Goal: Task Accomplishment & Management: Complete application form

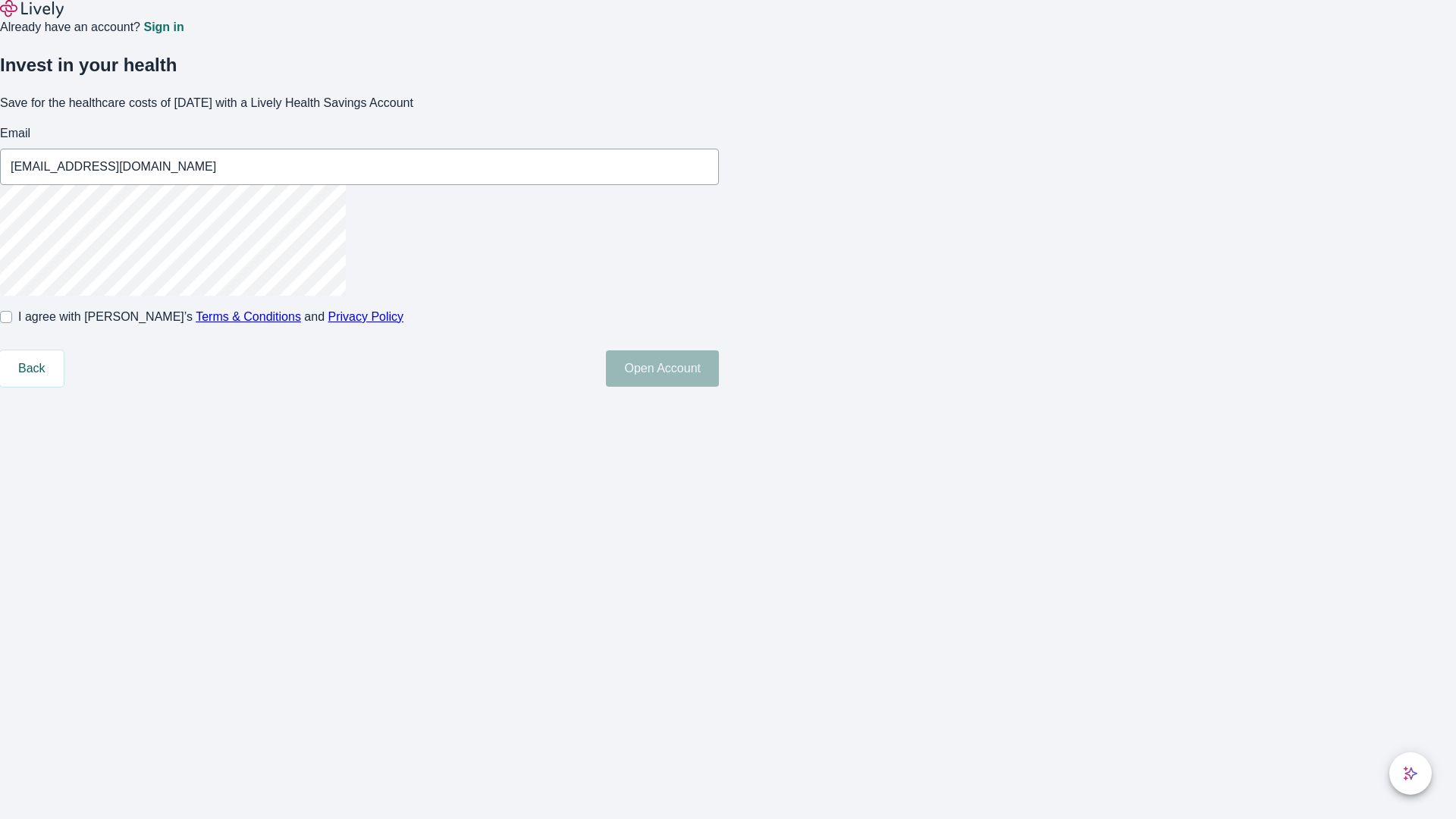
click at [12, 323] on input "I agree with Lively’s Terms & Conditions and Privacy Policy" at bounding box center [6, 317] width 12 height 12
checkbox input "true"
click at [719, 387] on button "Open Account" at bounding box center [662, 369] width 113 height 37
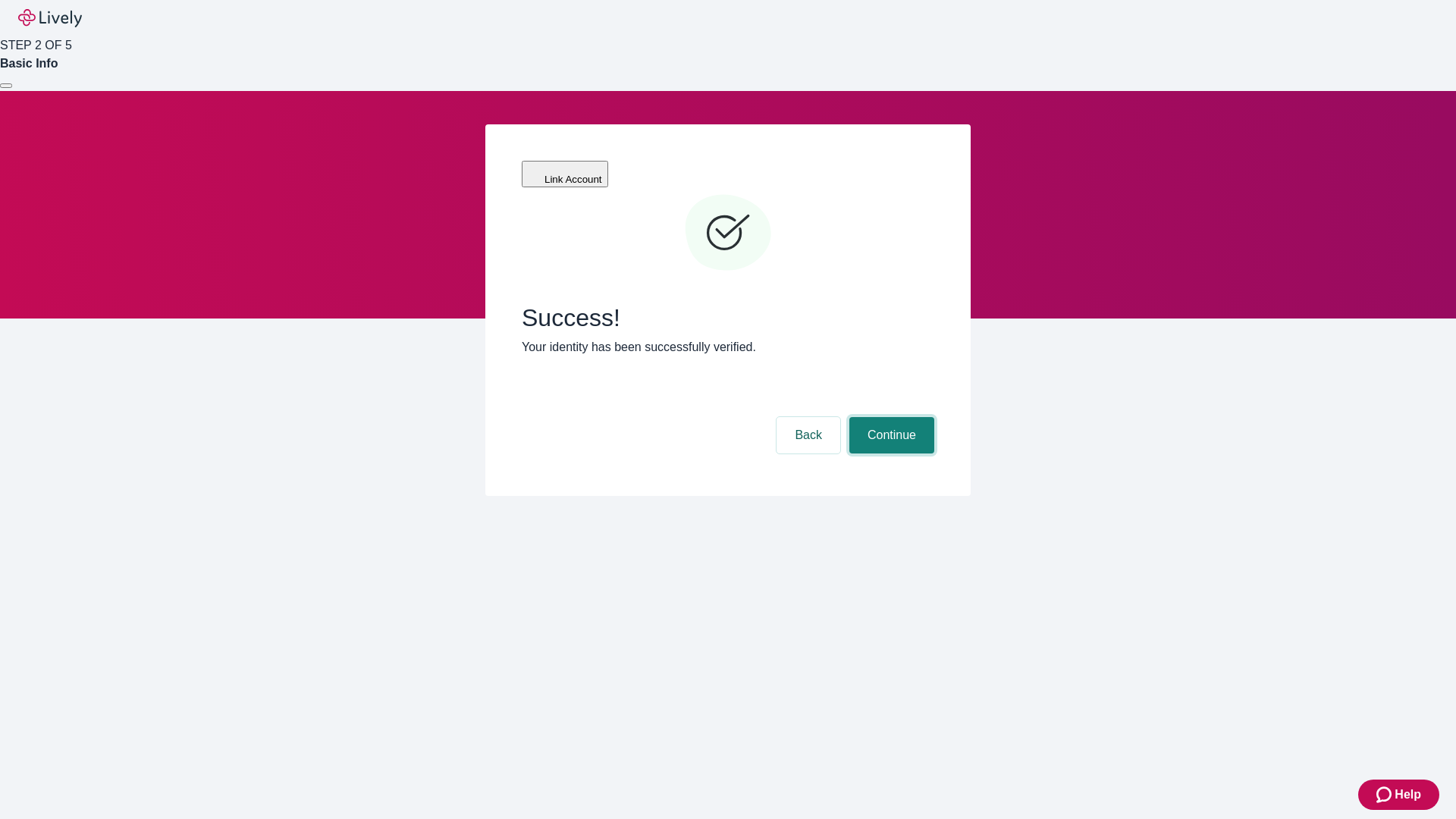
click at [890, 417] on button "Continue" at bounding box center [891, 435] width 85 height 37
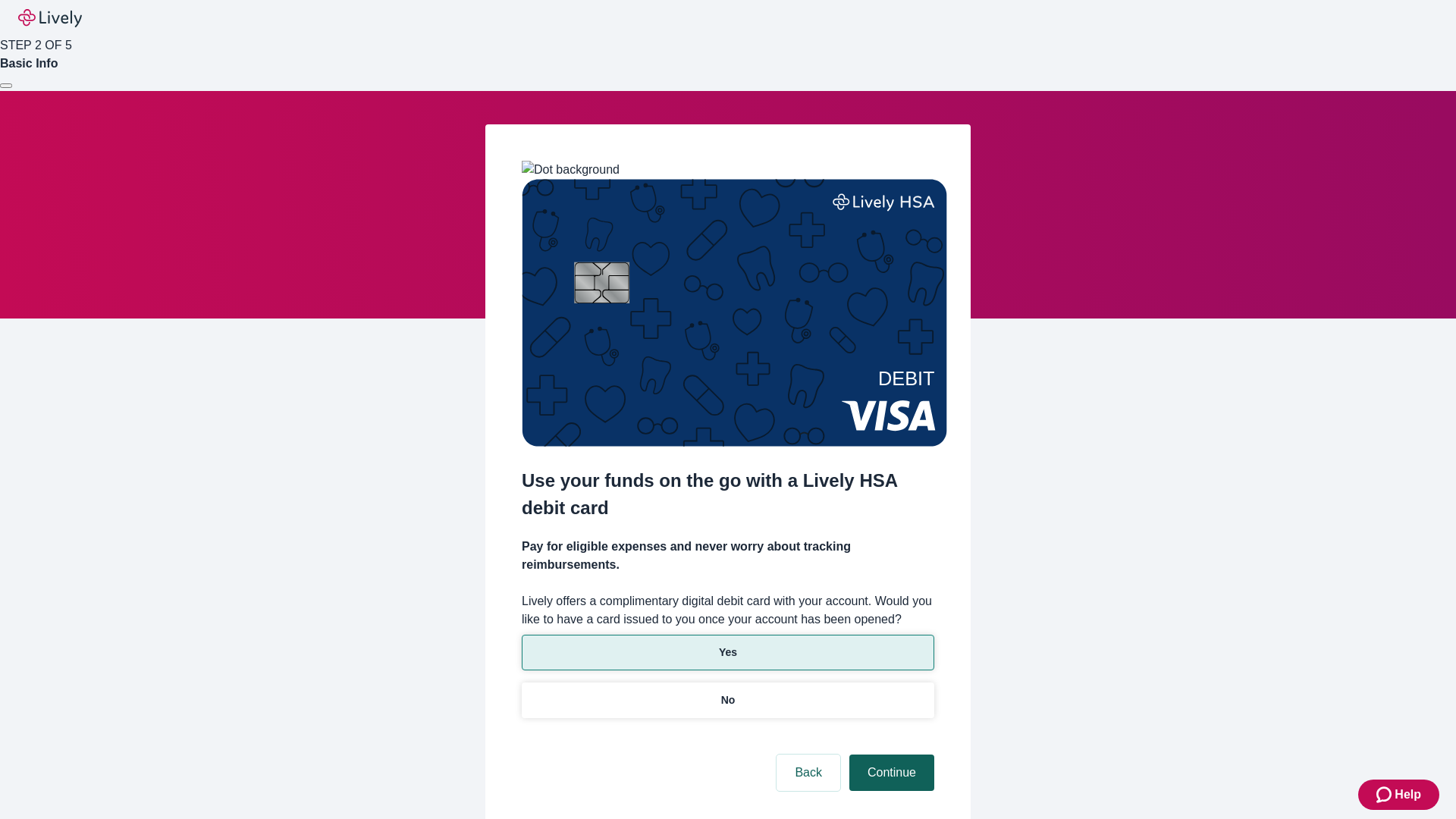
click at [728, 645] on p "Yes" at bounding box center [728, 653] width 18 height 16
click at [890, 754] on button "Continue" at bounding box center [891, 772] width 85 height 37
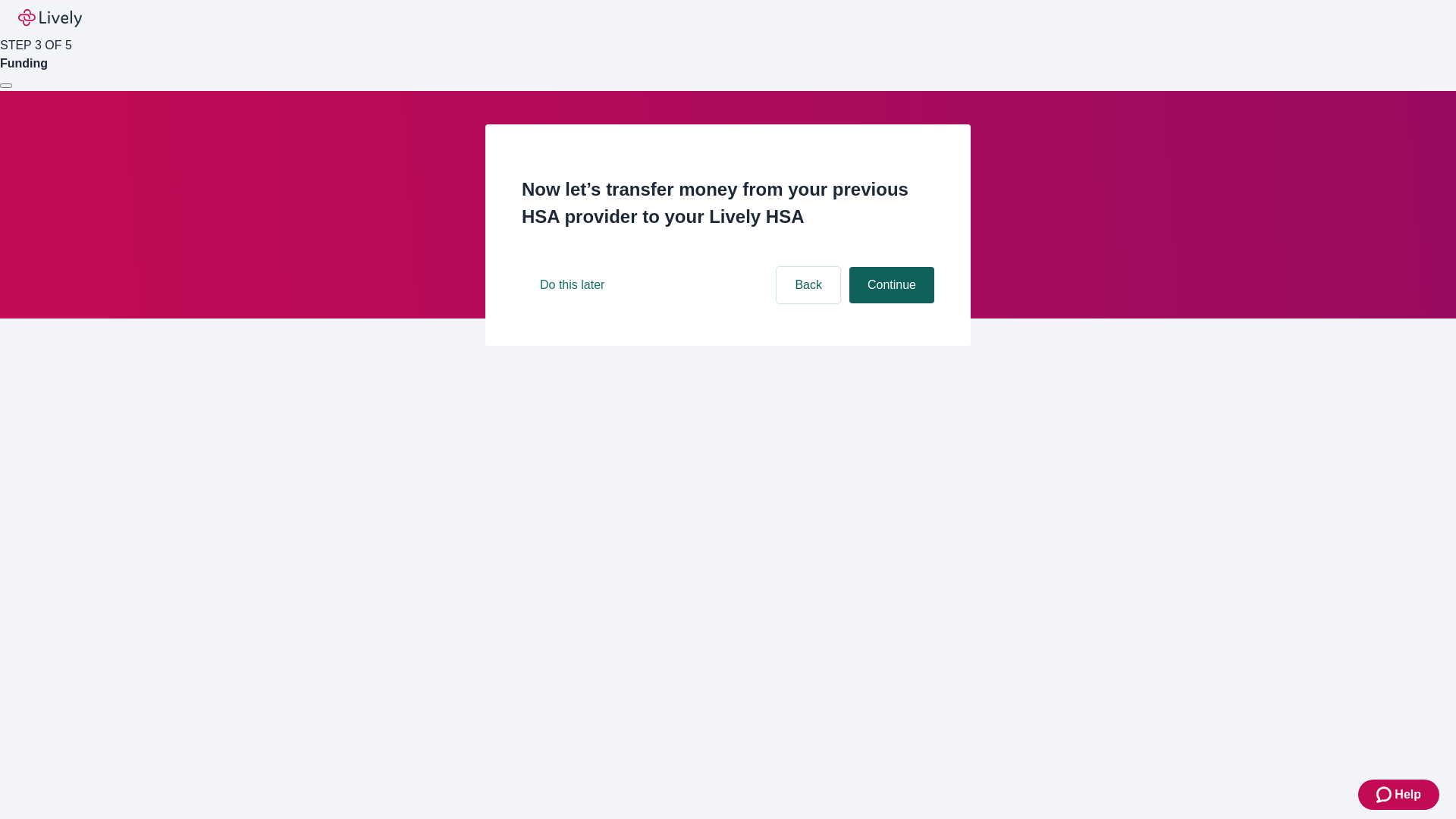
click at [890, 303] on button "Continue" at bounding box center [891, 285] width 85 height 37
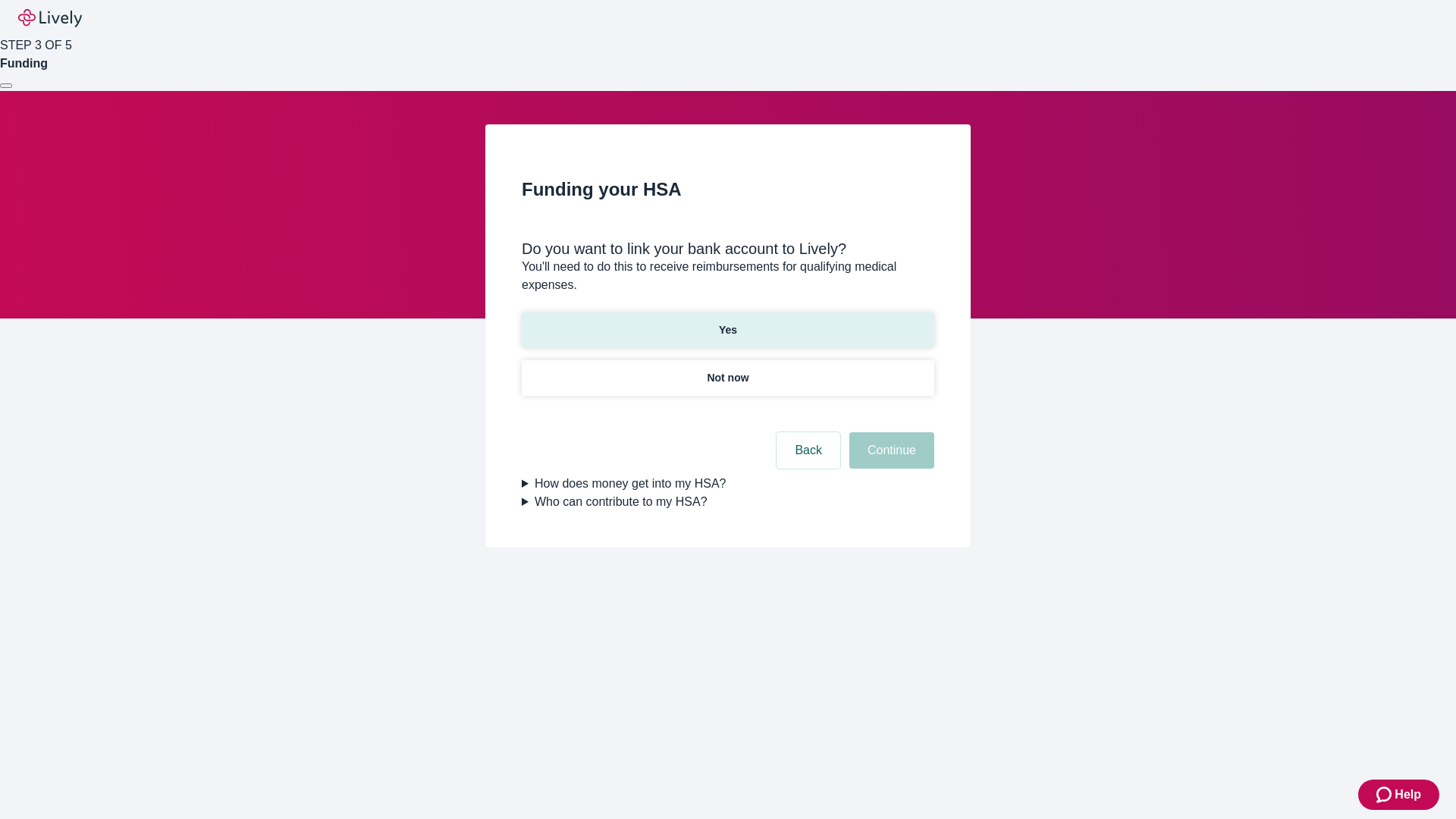
click at [728, 322] on p "Yes" at bounding box center [728, 330] width 18 height 16
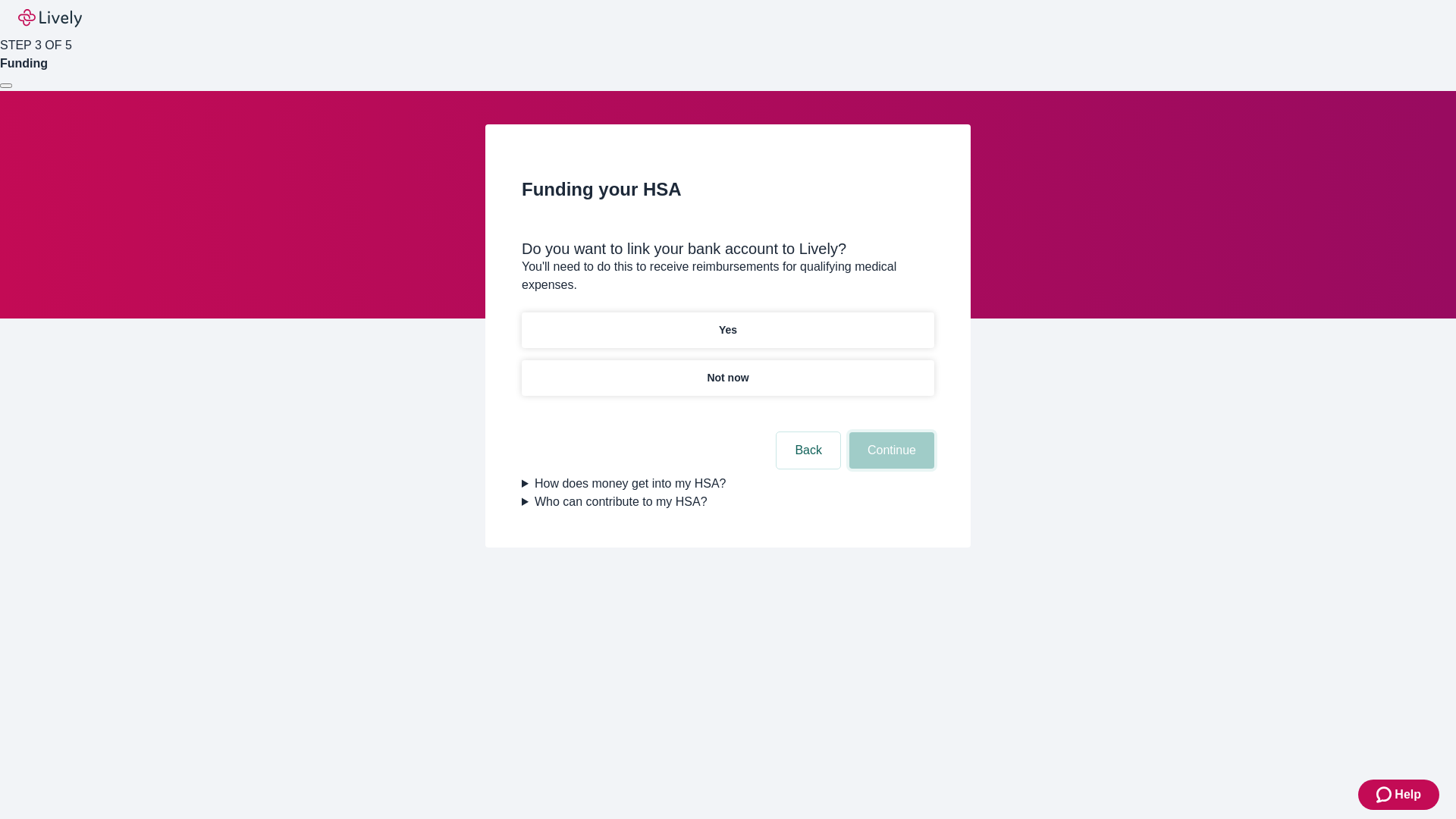
click at [890, 432] on button "Continue" at bounding box center [891, 450] width 85 height 37
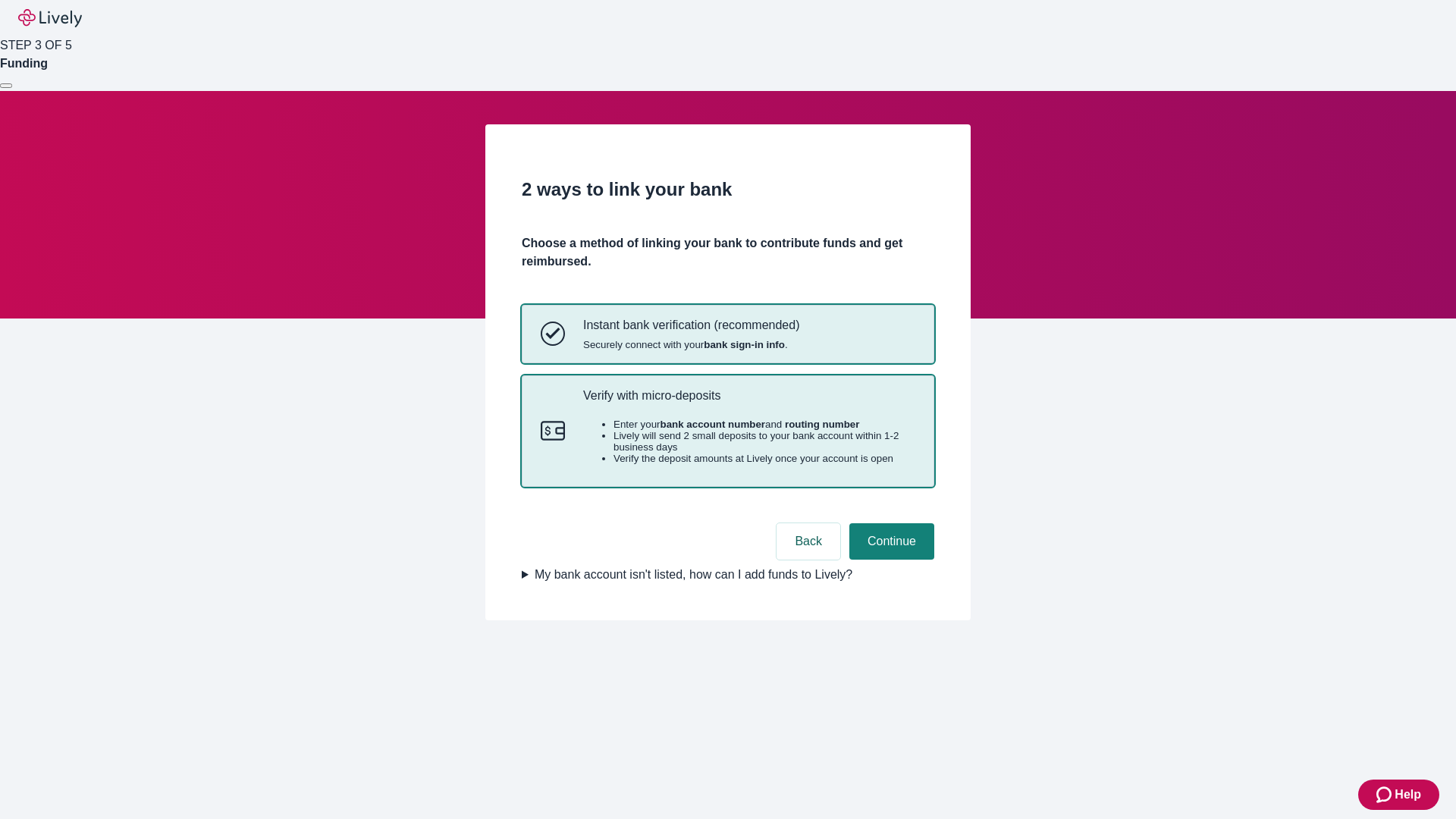
click at [748, 403] on p "Verify with micro-deposits" at bounding box center [748, 396] width 332 height 14
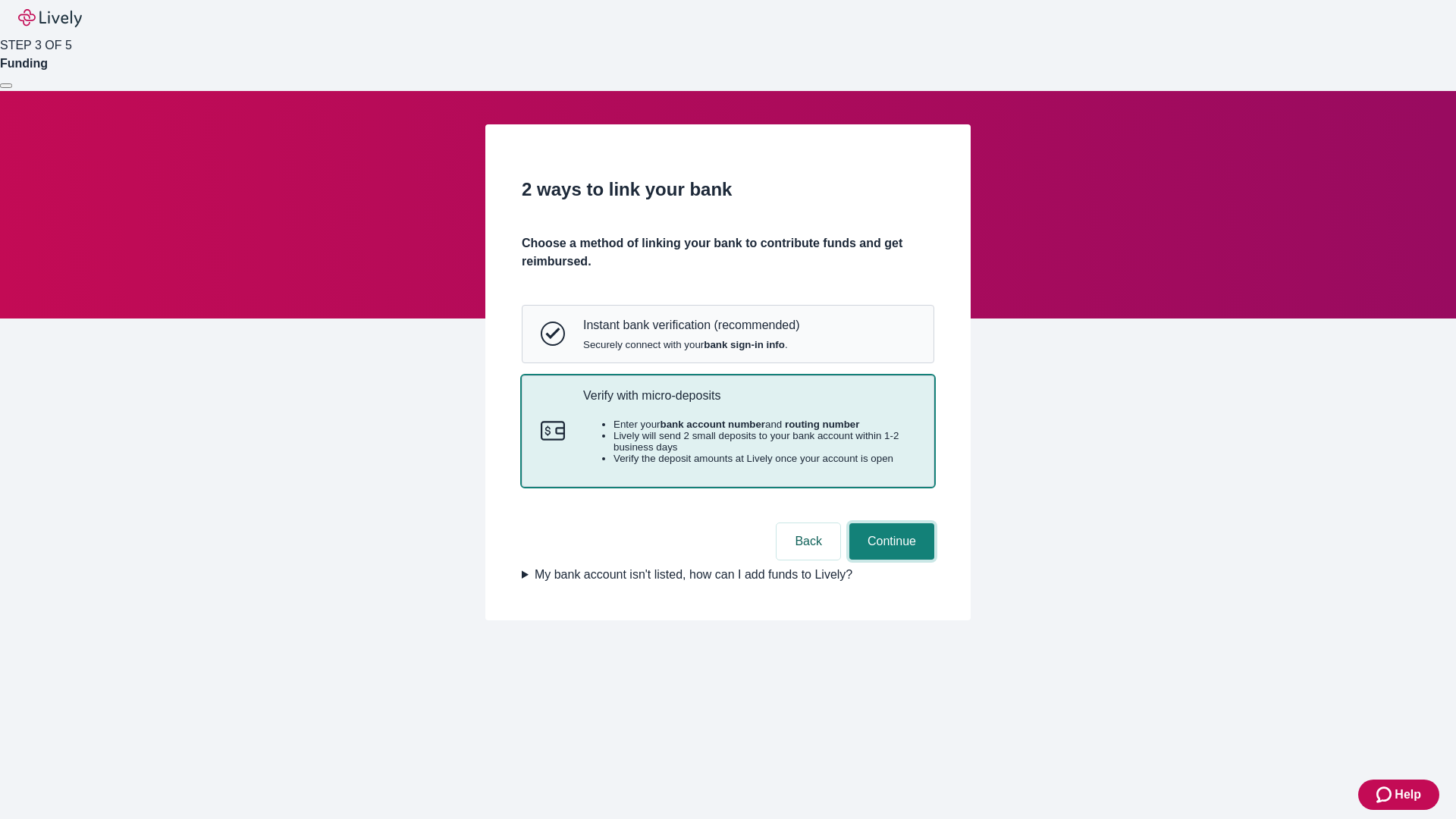
click at [890, 560] on button "Continue" at bounding box center [891, 541] width 85 height 37
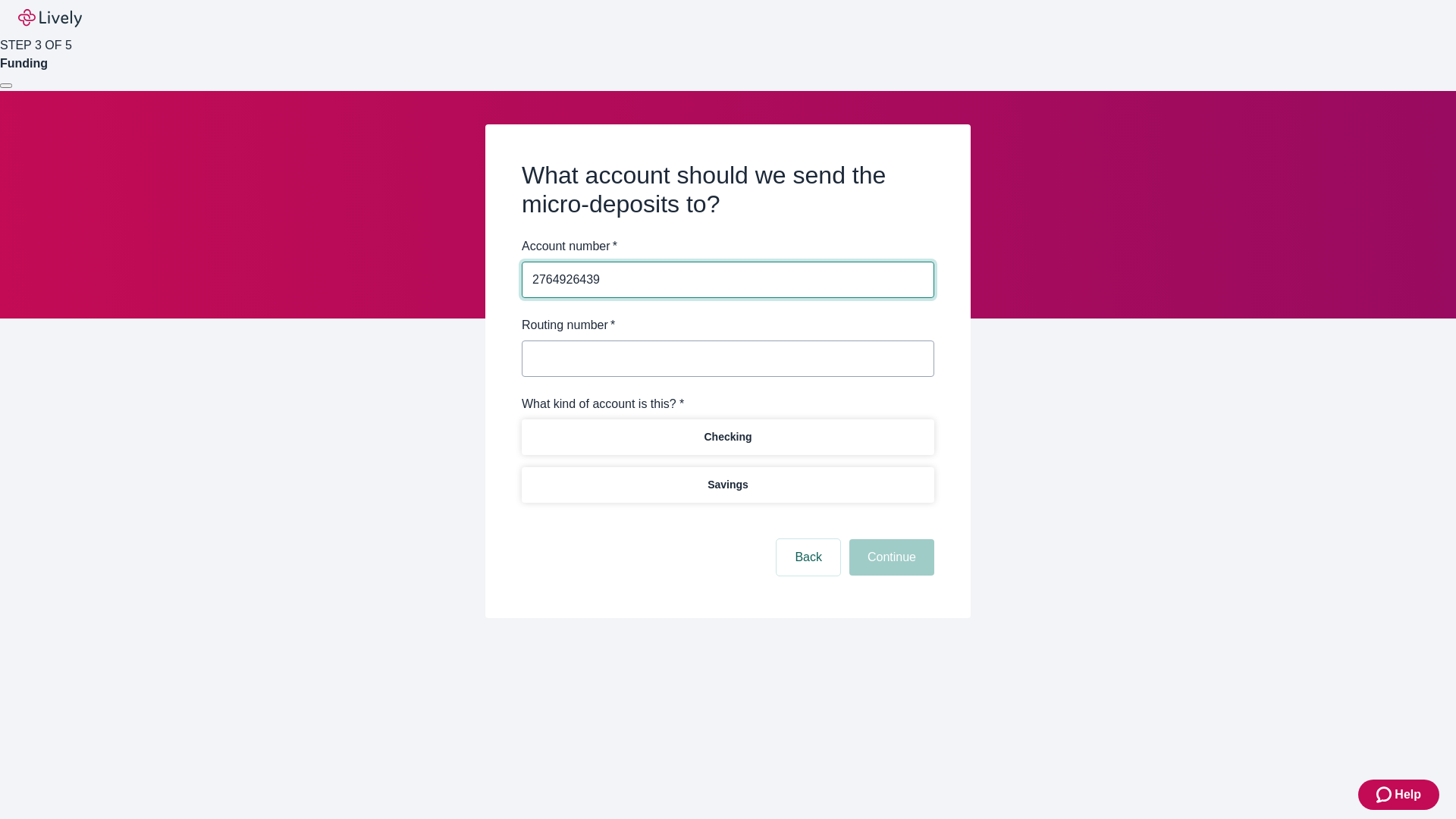
type input "2764926439"
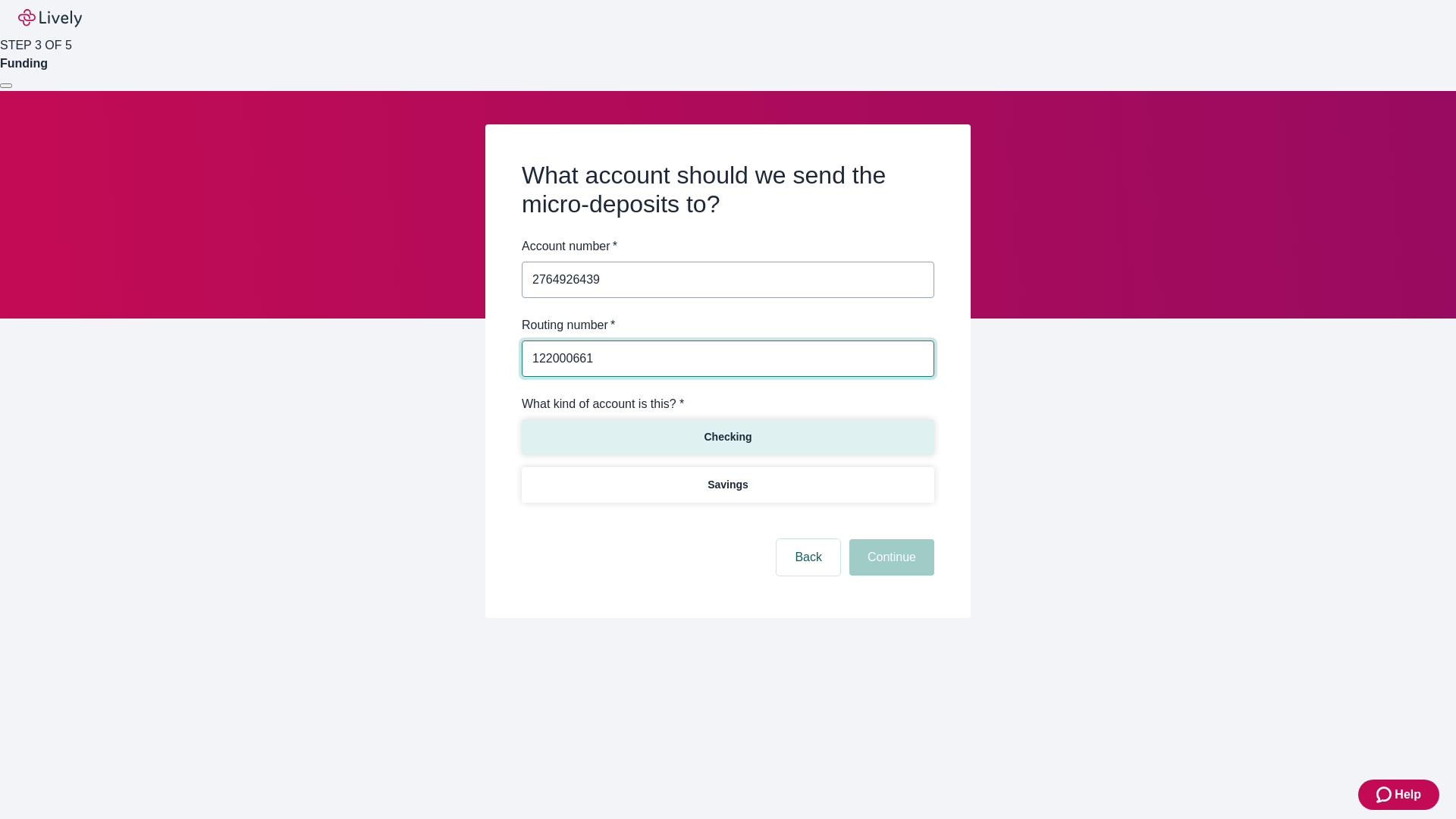
type input "122000661"
click at [728, 436] on p "Checking" at bounding box center [728, 437] width 48 height 16
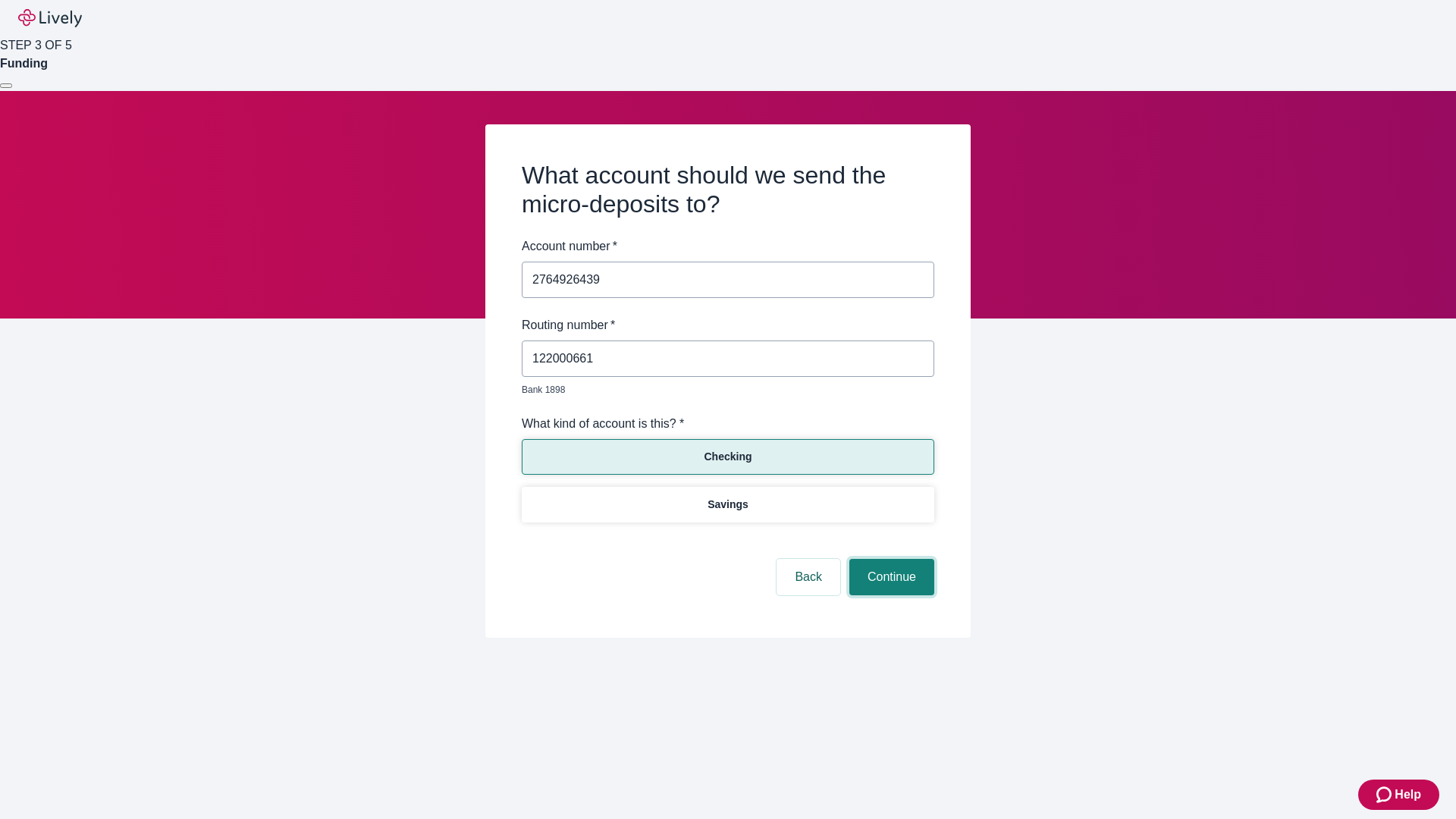
click at [890, 560] on button "Continue" at bounding box center [891, 577] width 85 height 37
